Goal: Check status

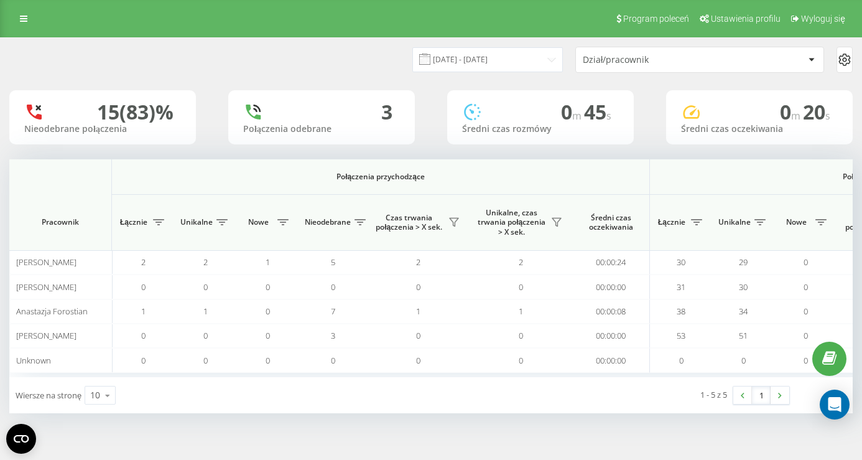
scroll to position [0, 892]
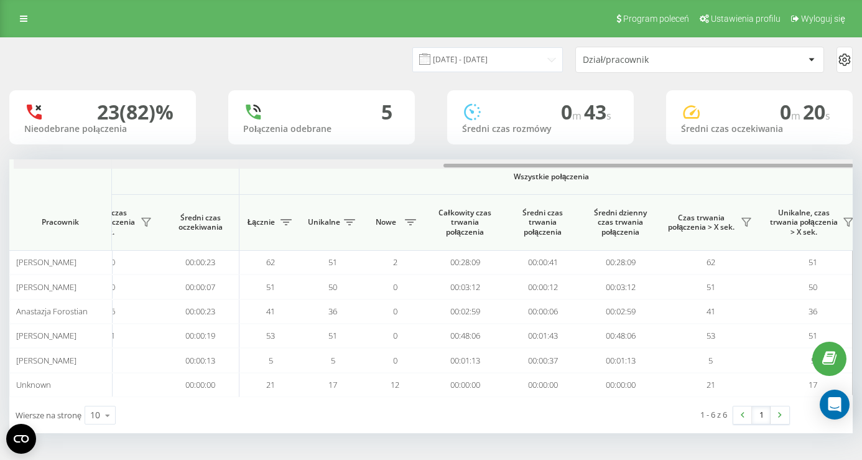
scroll to position [0, 892]
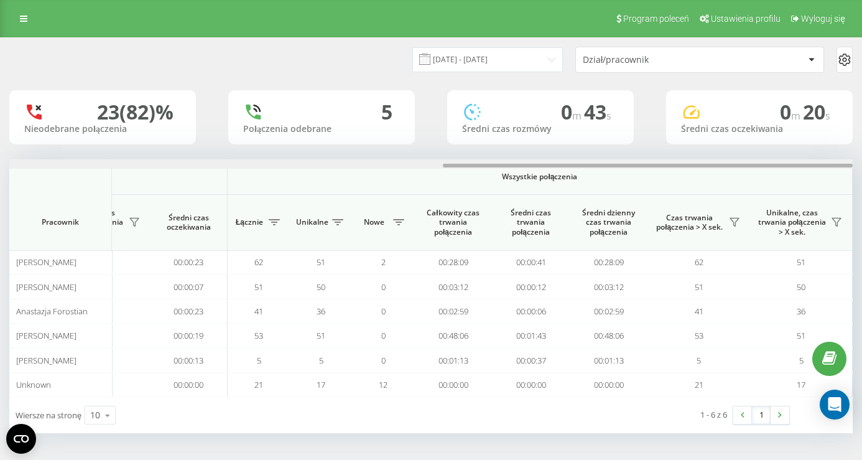
drag, startPoint x: 371, startPoint y: 165, endPoint x: 860, endPoint y: 172, distance: 489.6
click at [862, 174] on html "visual360-studio.com Projekty visual360-studio.com Panel Informacyjny Centrum o…" at bounding box center [431, 230] width 862 height 460
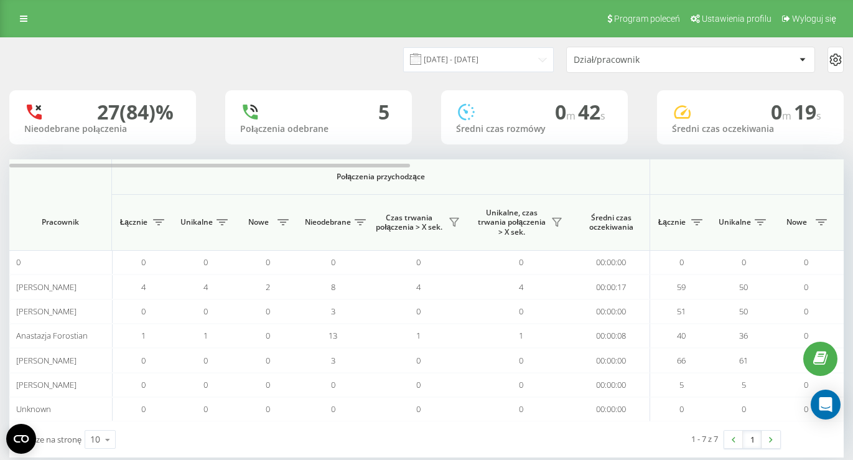
scroll to position [0, 834]
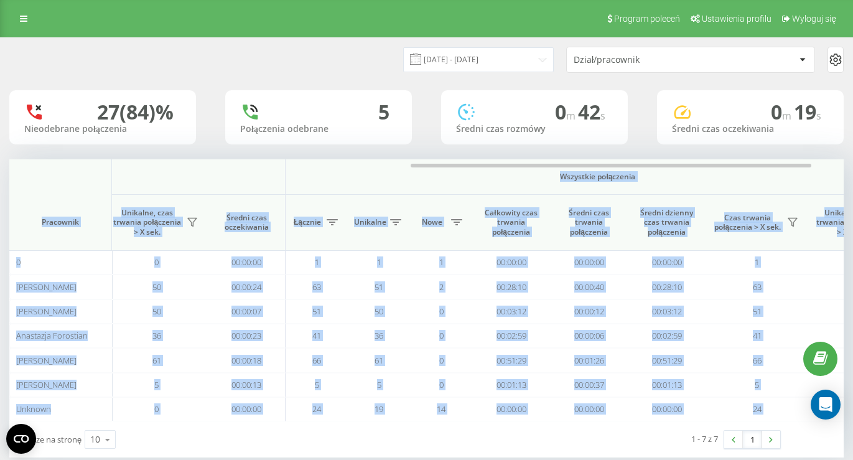
drag, startPoint x: 208, startPoint y: 165, endPoint x: 427, endPoint y: 170, distance: 219.0
click at [463, 177] on div "Połączenia przychodzące Połączenia wychodzące Wszystkie połączenia Pracownik Łą…" at bounding box center [426, 290] width 834 height 262
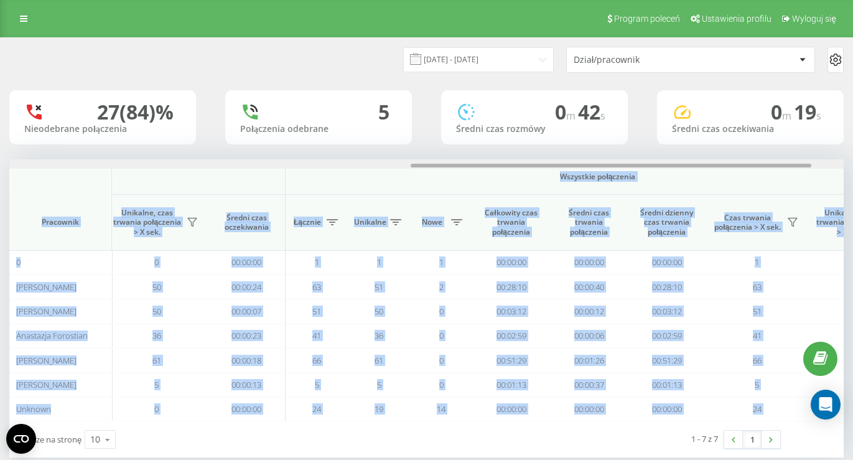
scroll to position [0, 0]
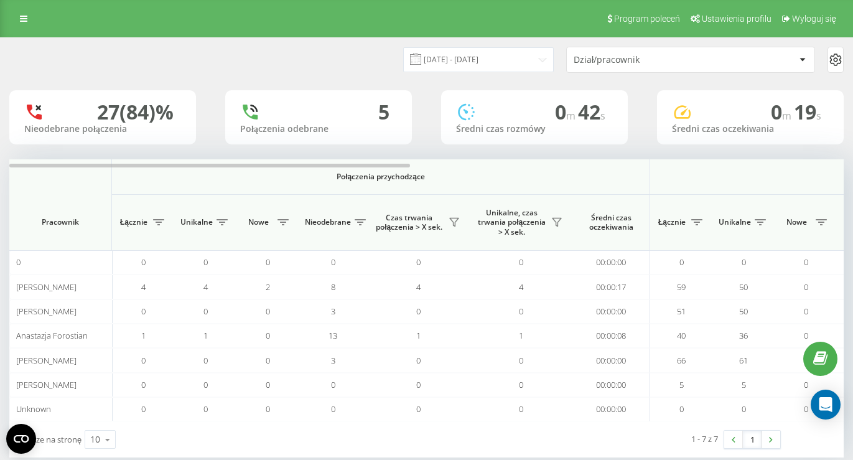
click at [395, 169] on th "Połączenia przychodzące" at bounding box center [381, 176] width 538 height 35
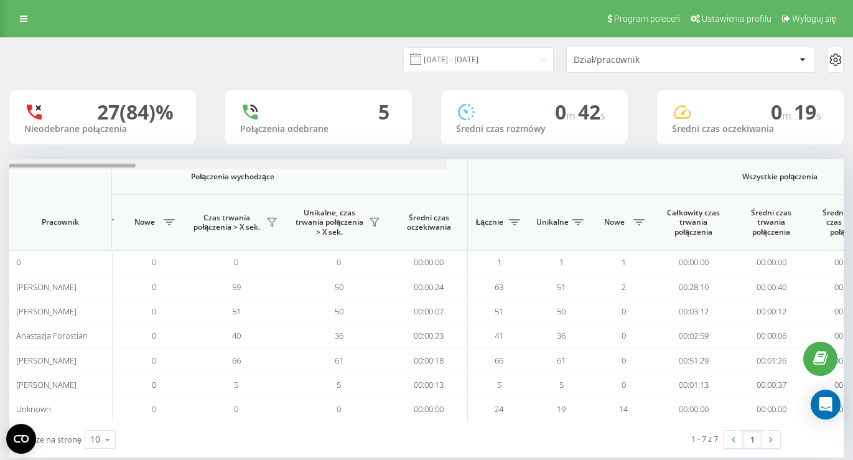
drag, startPoint x: 395, startPoint y: 166, endPoint x: 711, endPoint y: 174, distance: 316.1
click at [711, 174] on div "Połączenia przychodzące Połączenia wychodzące Wszystkie połączenia Pracownik Łą…" at bounding box center [426, 290] width 834 height 262
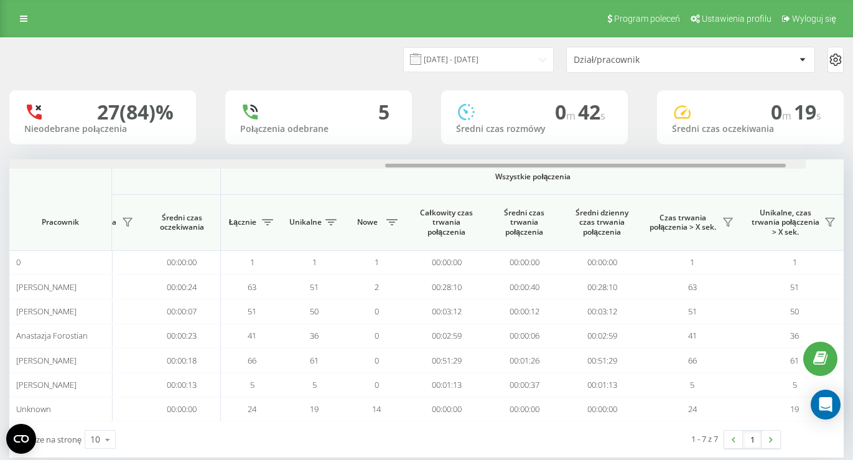
scroll to position [0, 901]
drag, startPoint x: 669, startPoint y: 165, endPoint x: 793, endPoint y: 144, distance: 125.5
click at [818, 146] on div "[DATE] - [DATE] Dział/pracownik 27 (84)% Nieodebrane połączenia 5 Połączenia od…" at bounding box center [426, 247] width 834 height 419
